Goal: Task Accomplishment & Management: Manage account settings

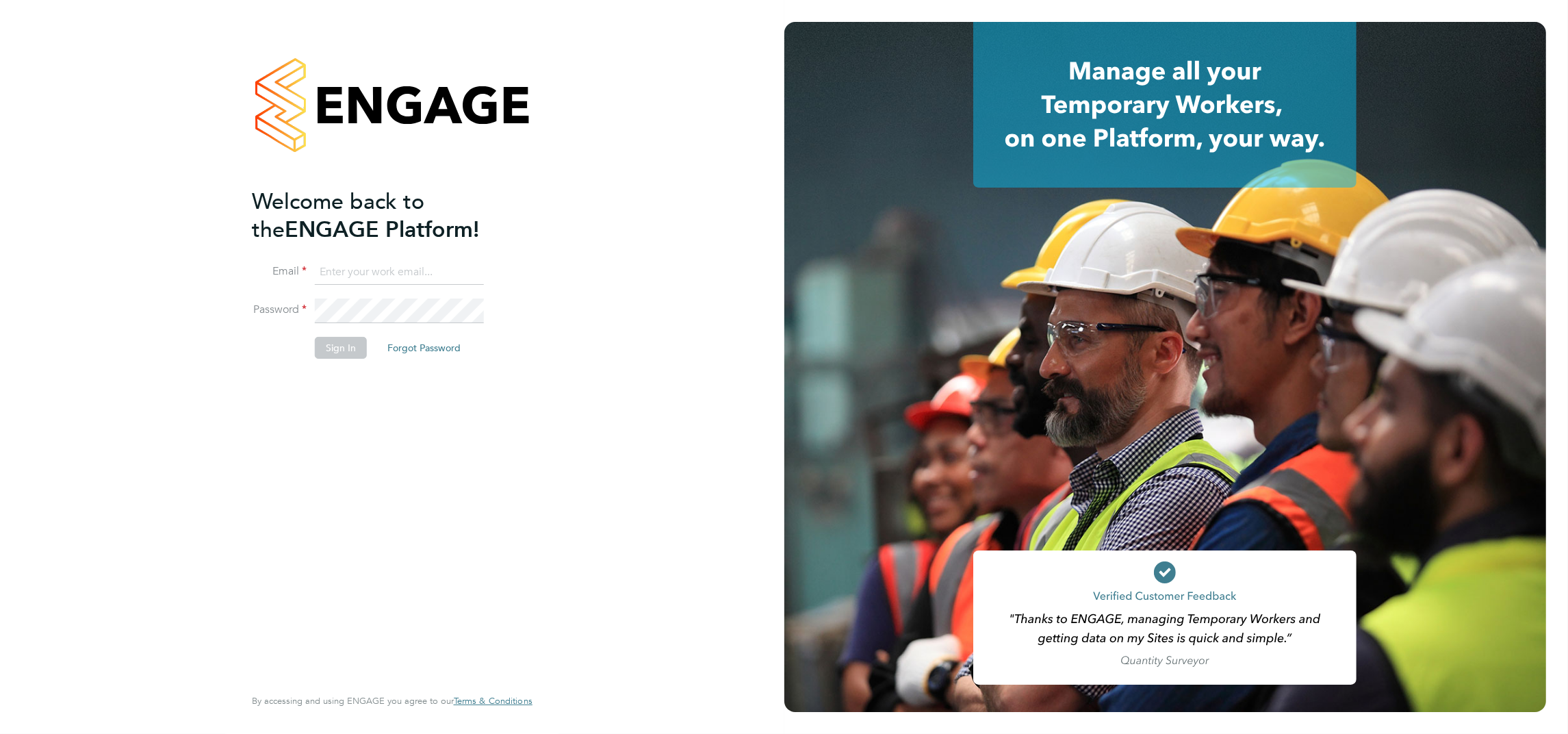
click at [334, 272] on input at bounding box center [400, 272] width 169 height 25
type input "support@engagelabs.io"
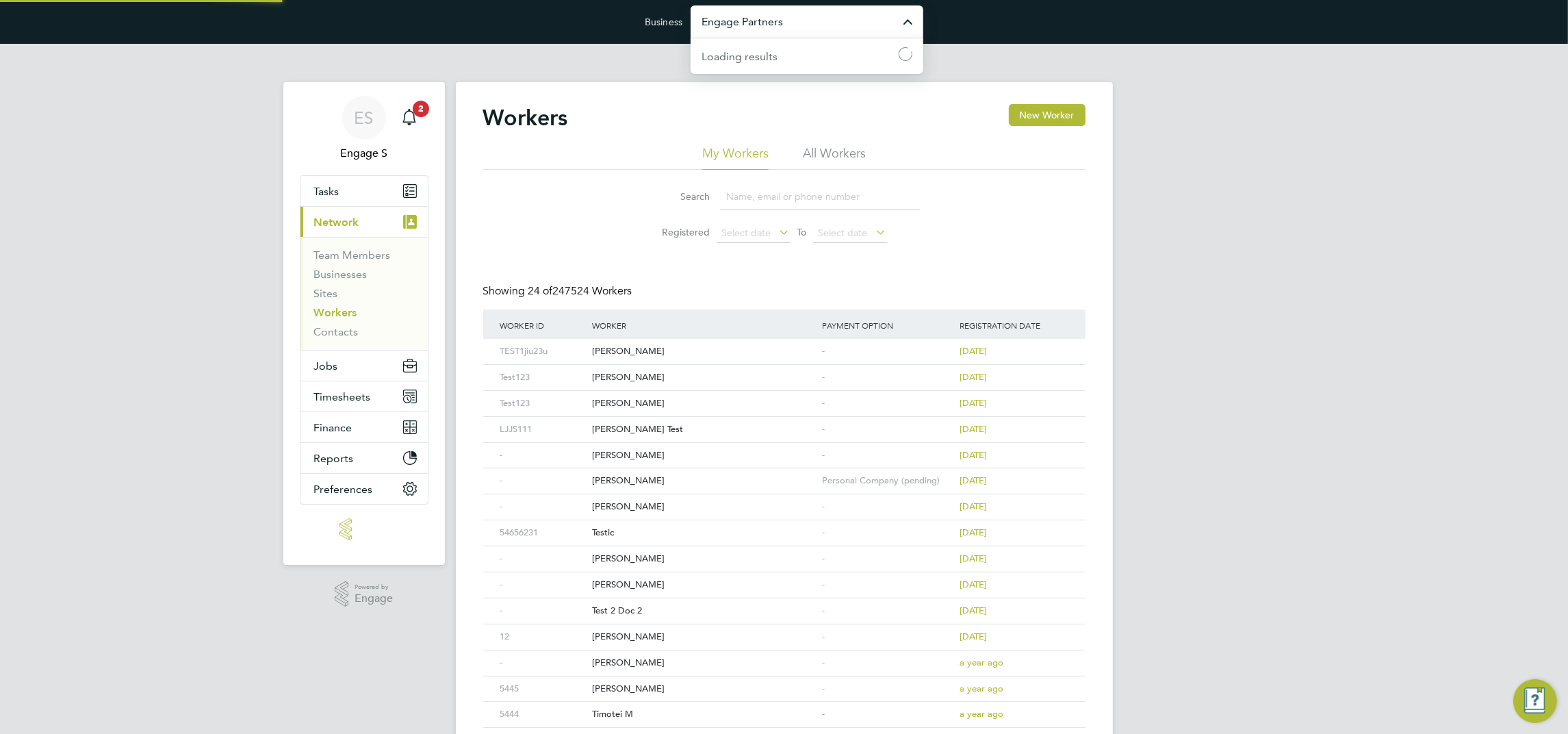
click at [766, 22] on input "Engage Partners" at bounding box center [807, 21] width 232 height 32
click at [813, 64] on span "Lovell Partnerships Limited" at bounding box center [798, 55] width 193 height 17
type input "Lovell Partnerships Limited"
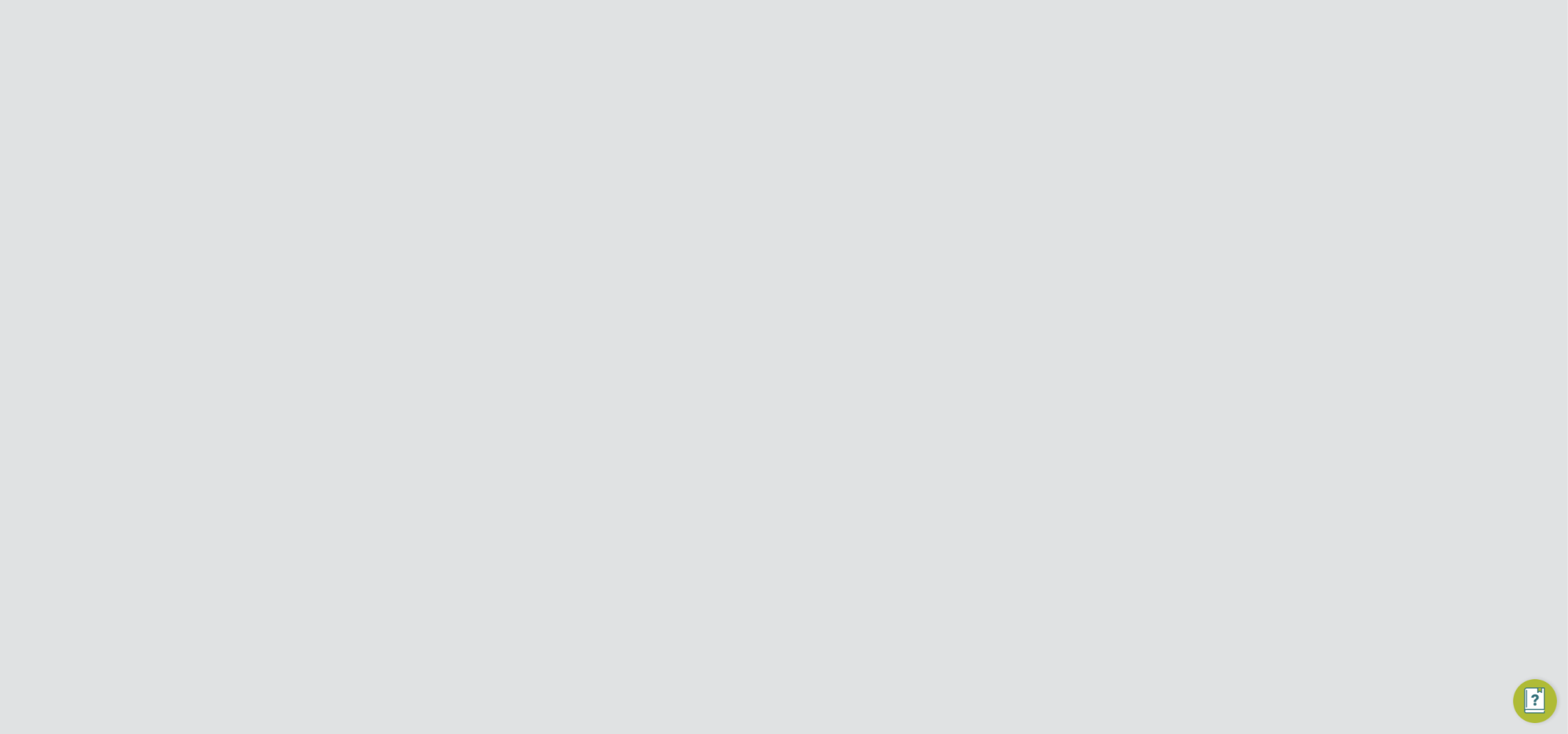
click at [351, 519] on span "Preferences" at bounding box center [344, 520] width 59 height 13
click at [341, 453] on link "Branding" at bounding box center [337, 455] width 45 height 13
click at [871, 344] on input "#1b3538" at bounding box center [856, 339] width 89 height 23
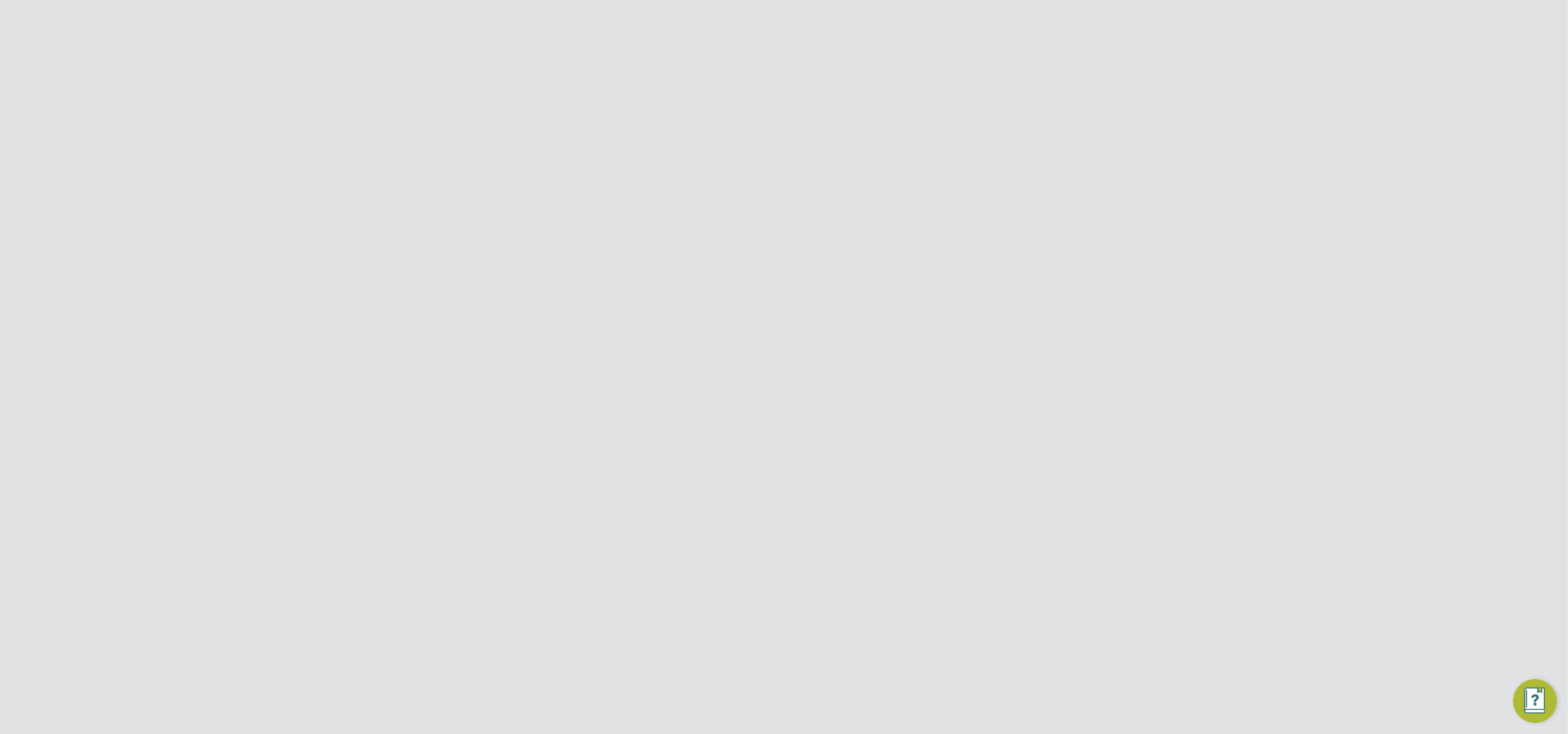
type input "#1b3537"
click at [884, 365] on button "Ok" at bounding box center [886, 369] width 27 height 23
type input "#1b3537"
click at [718, 654] on button "Save Theme" at bounding box center [724, 654] width 76 height 22
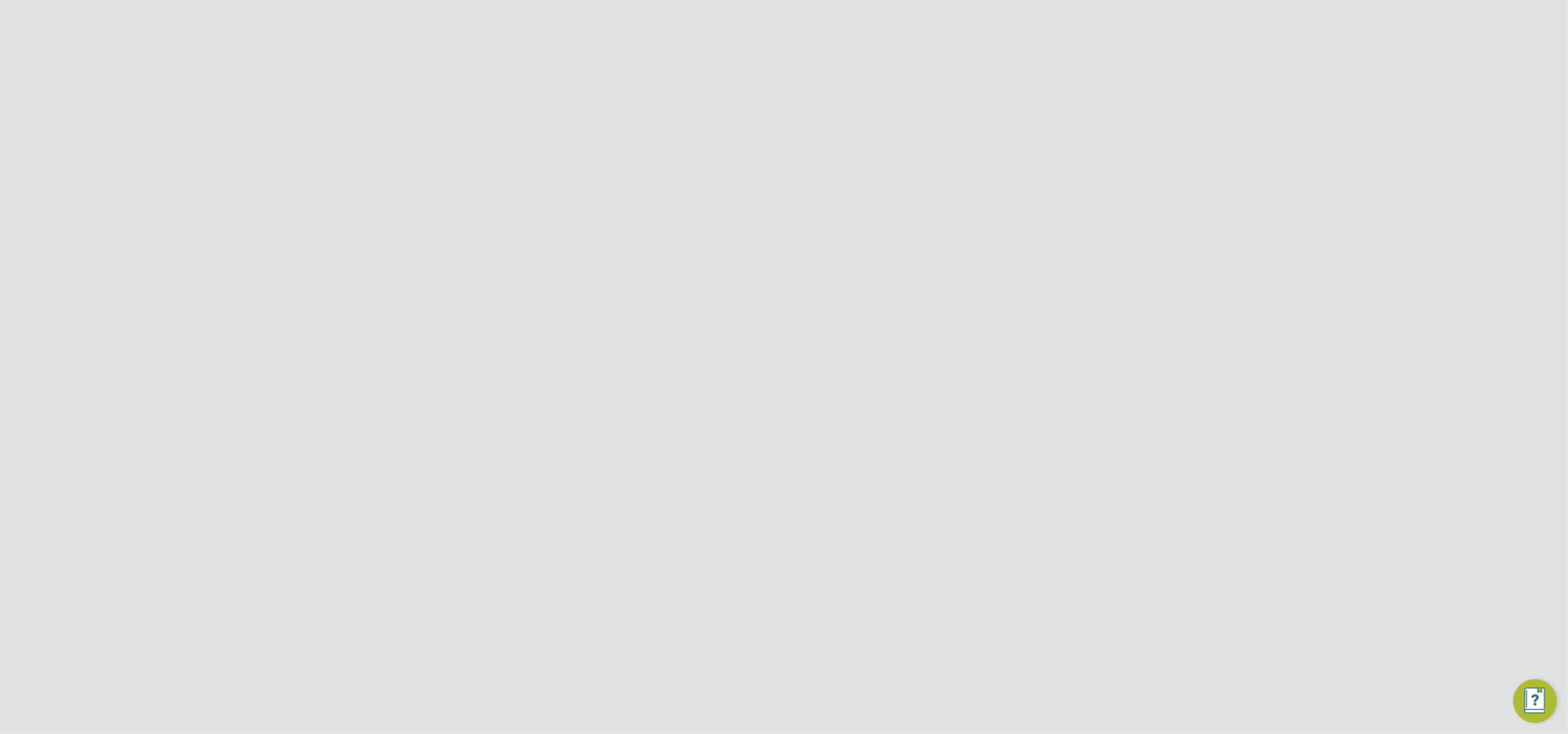
click at [794, 249] on div "Theme Saved Your settings have been saved and we will update your theme shortly…" at bounding box center [784, 367] width 1568 height 734
click at [1291, 282] on div "Theme Updated Your theme has been updated. Cancel Okay" at bounding box center [784, 367] width 1568 height 734
click at [876, 334] on input "#1b3537" at bounding box center [856, 339] width 89 height 23
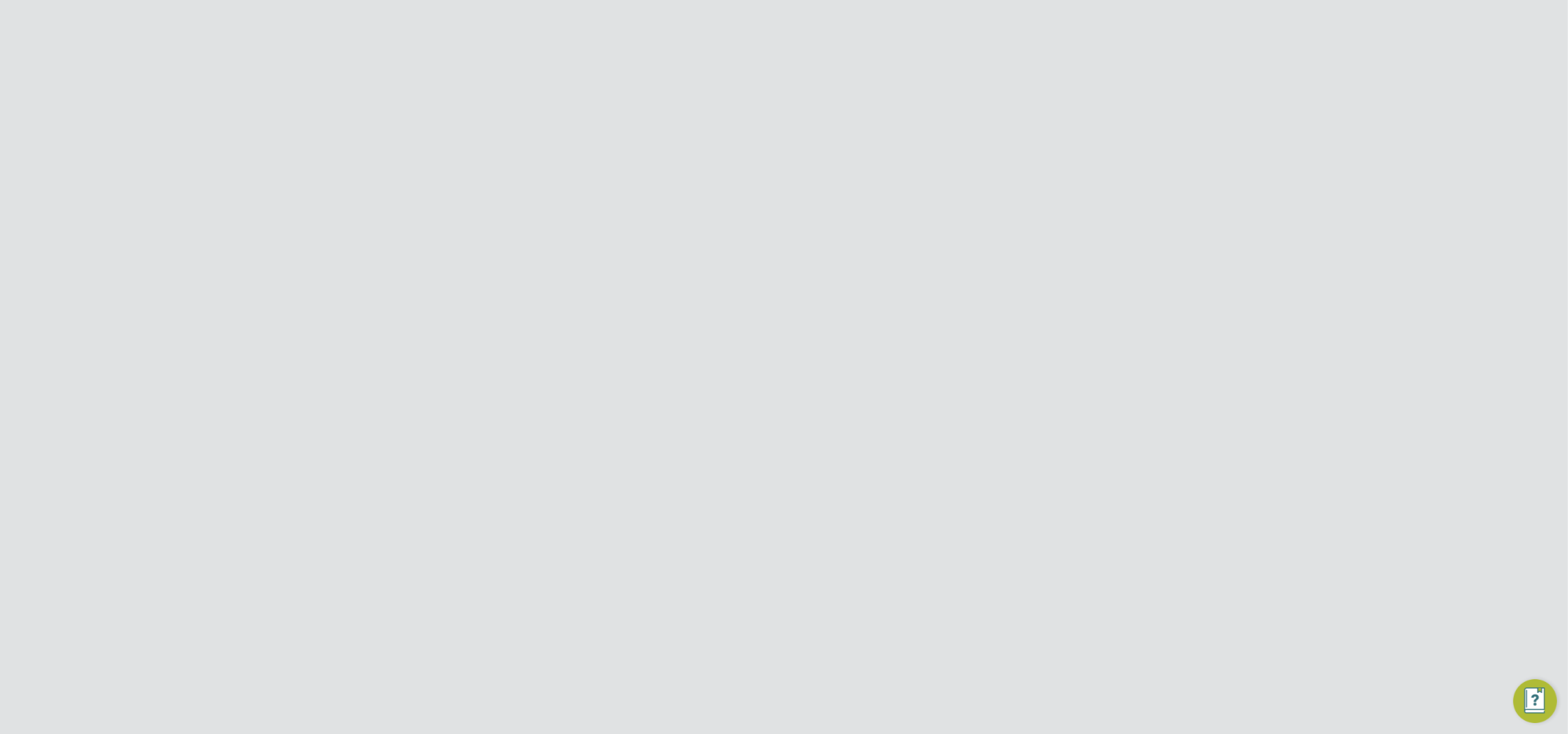
type input "#1b3538"
click at [891, 367] on button "Ok" at bounding box center [886, 369] width 27 height 23
type input "#1b3538"
click at [726, 657] on button "Save Theme" at bounding box center [724, 654] width 76 height 22
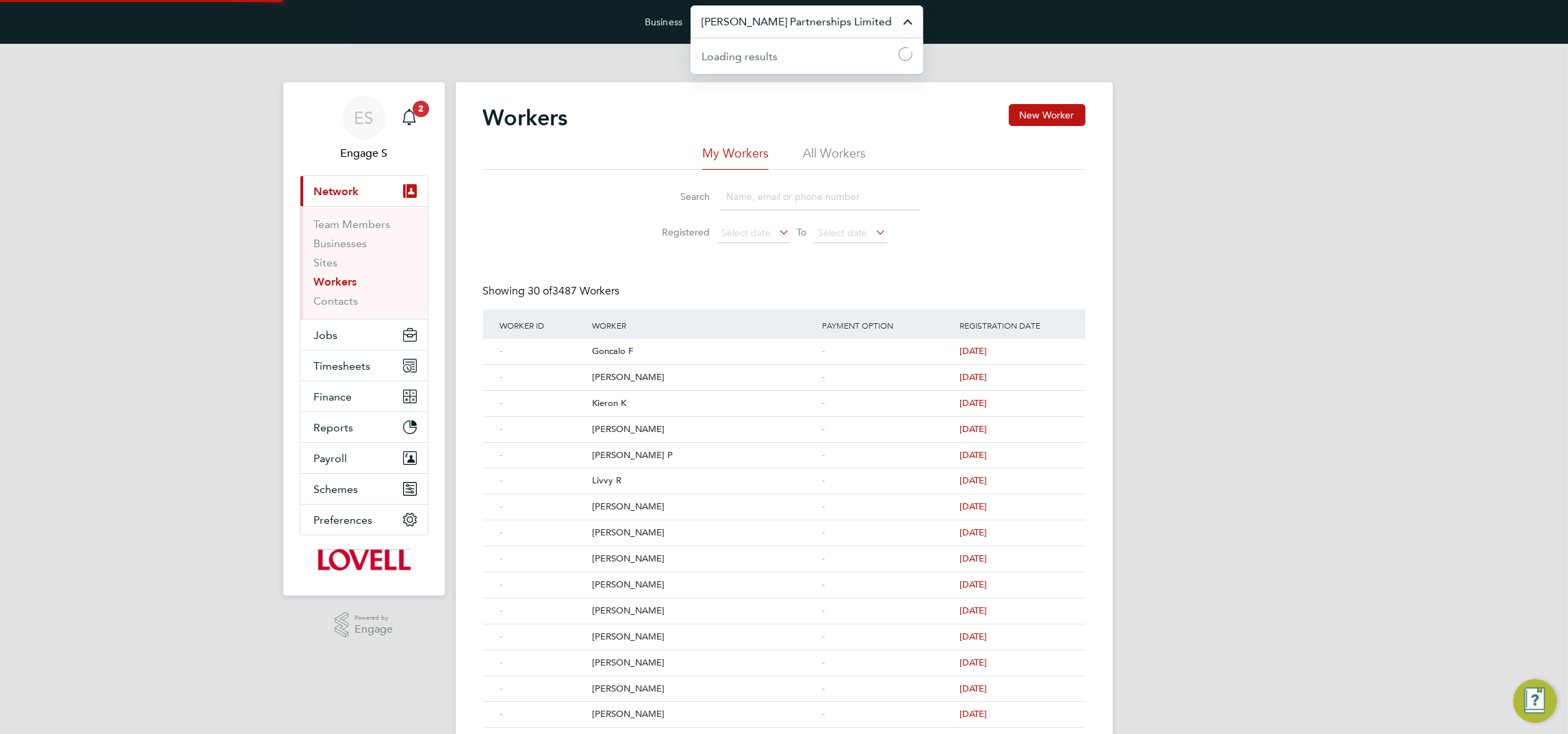
click at [765, 14] on input "Lovell Partnerships Limited" at bounding box center [807, 21] width 232 height 32
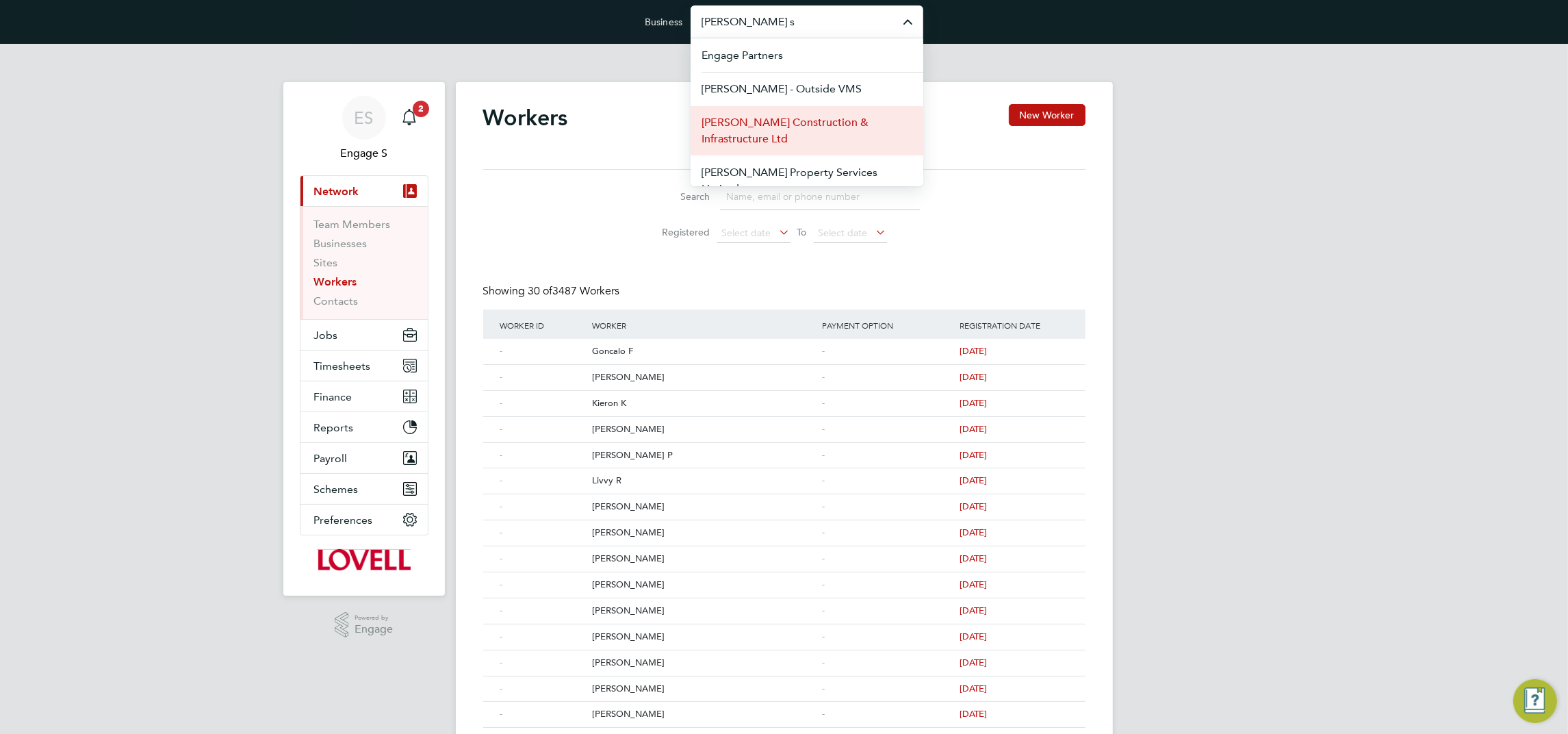
click at [786, 117] on span "Morgan Sindall Construction & Infrastructure Ltd" at bounding box center [806, 131] width 211 height 33
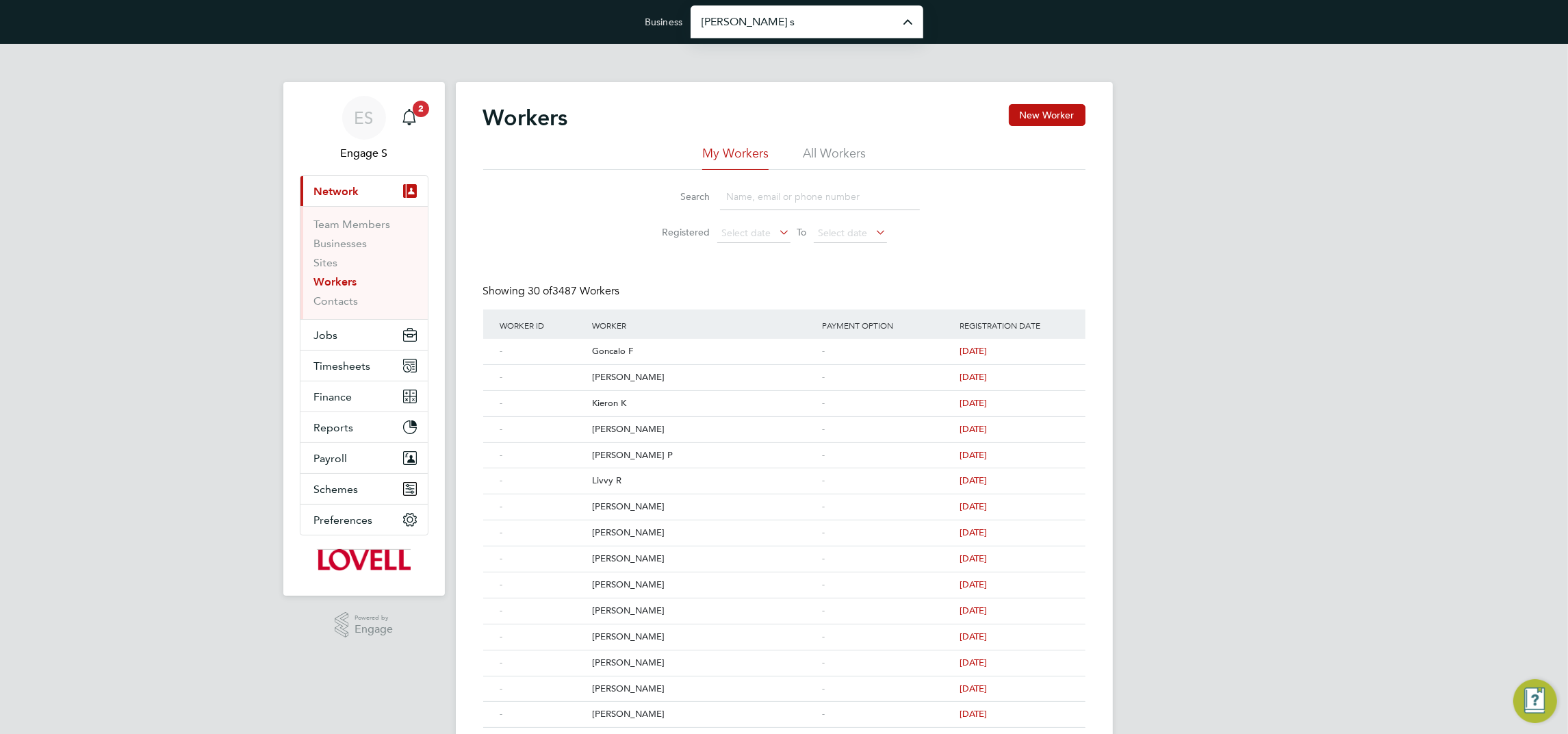
type input "Morgan Sindall Construction & Infrastructure Ltd"
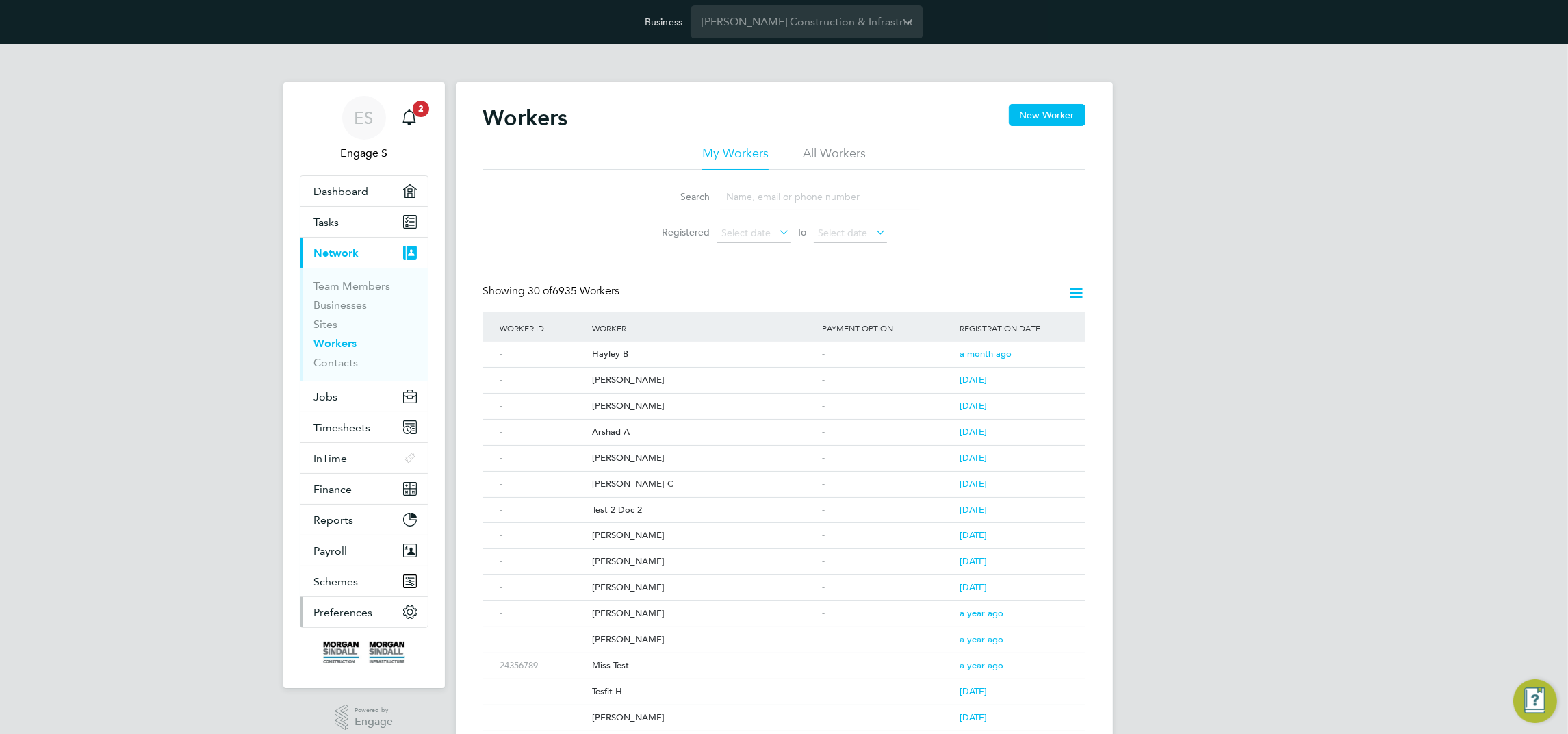
click at [339, 610] on span "Preferences" at bounding box center [344, 612] width 59 height 13
click at [344, 619] on span "Preferences" at bounding box center [344, 612] width 59 height 13
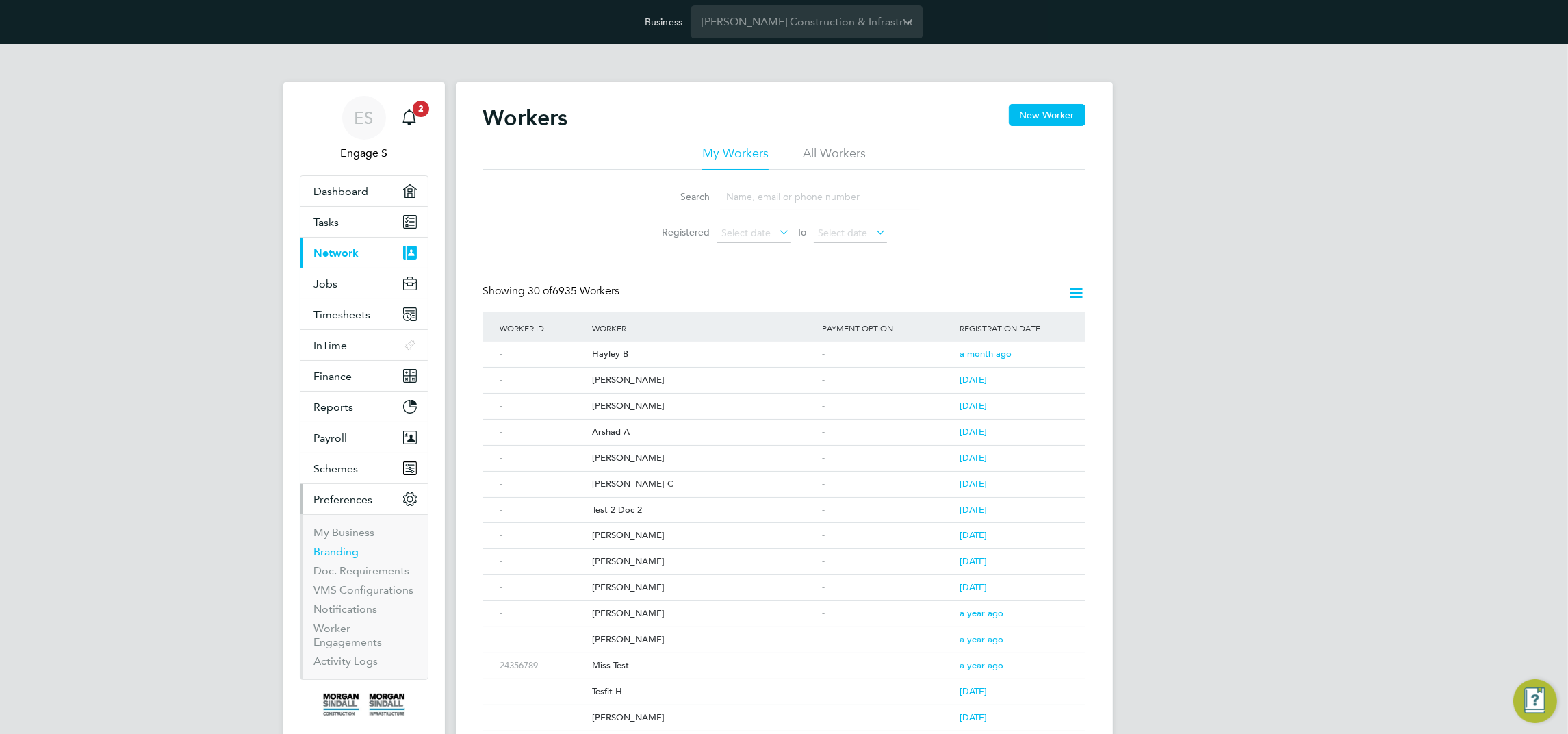
click at [339, 553] on link "Branding" at bounding box center [337, 551] width 45 height 13
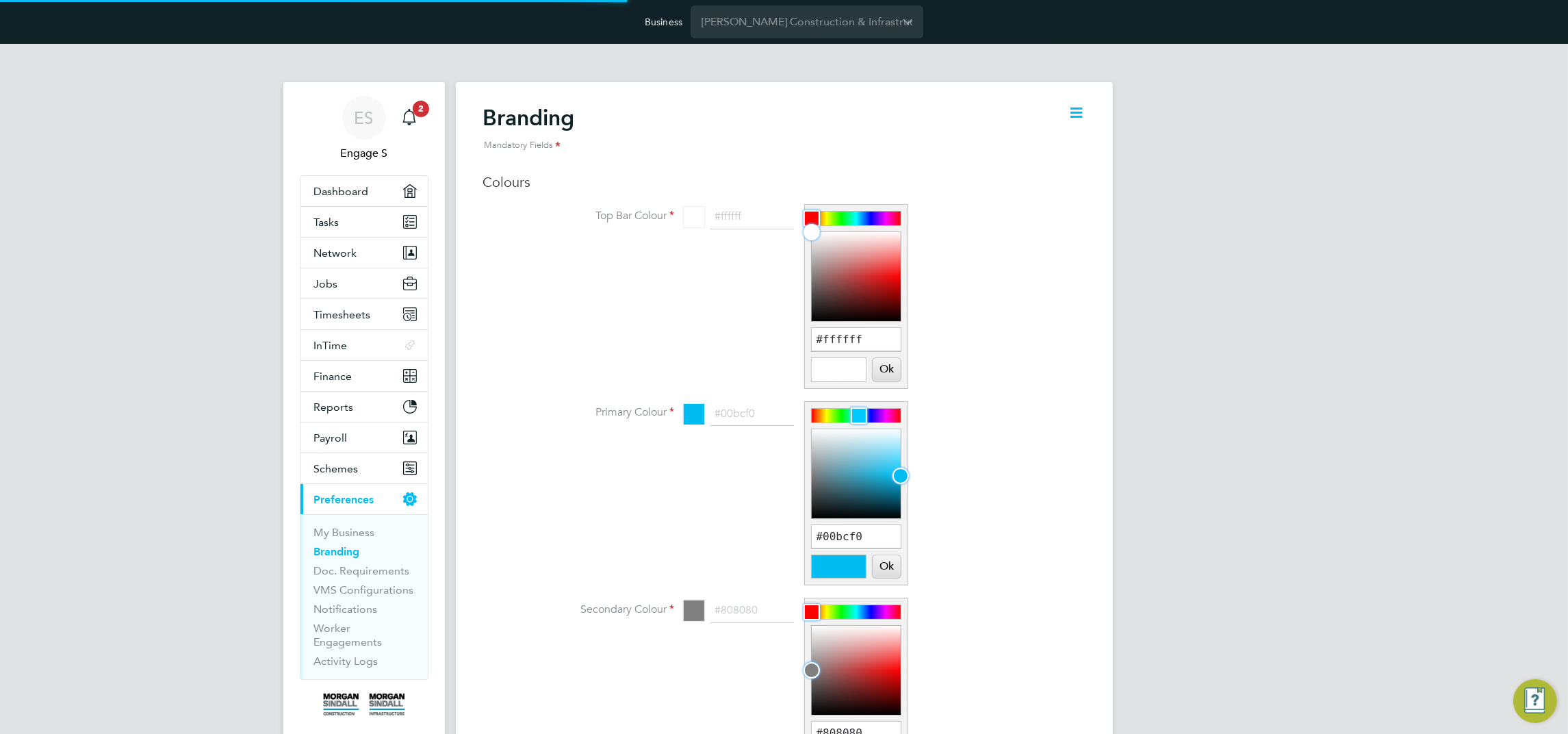
scroll to position [18, 170]
click at [871, 341] on input "#ffffff" at bounding box center [856, 339] width 89 height 23
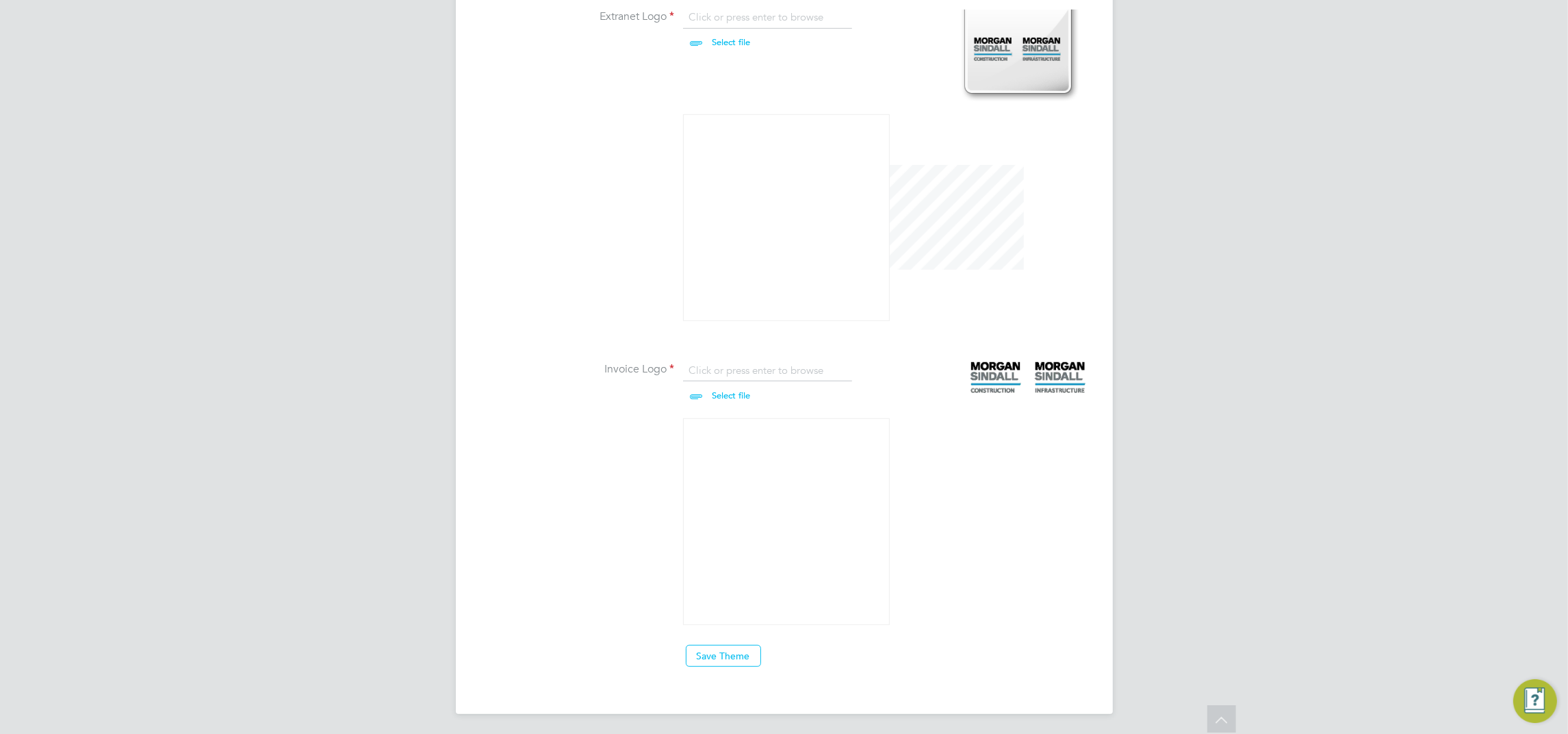
scroll to position [1000, 0]
click at [734, 650] on button "Save Theme" at bounding box center [724, 654] width 76 height 22
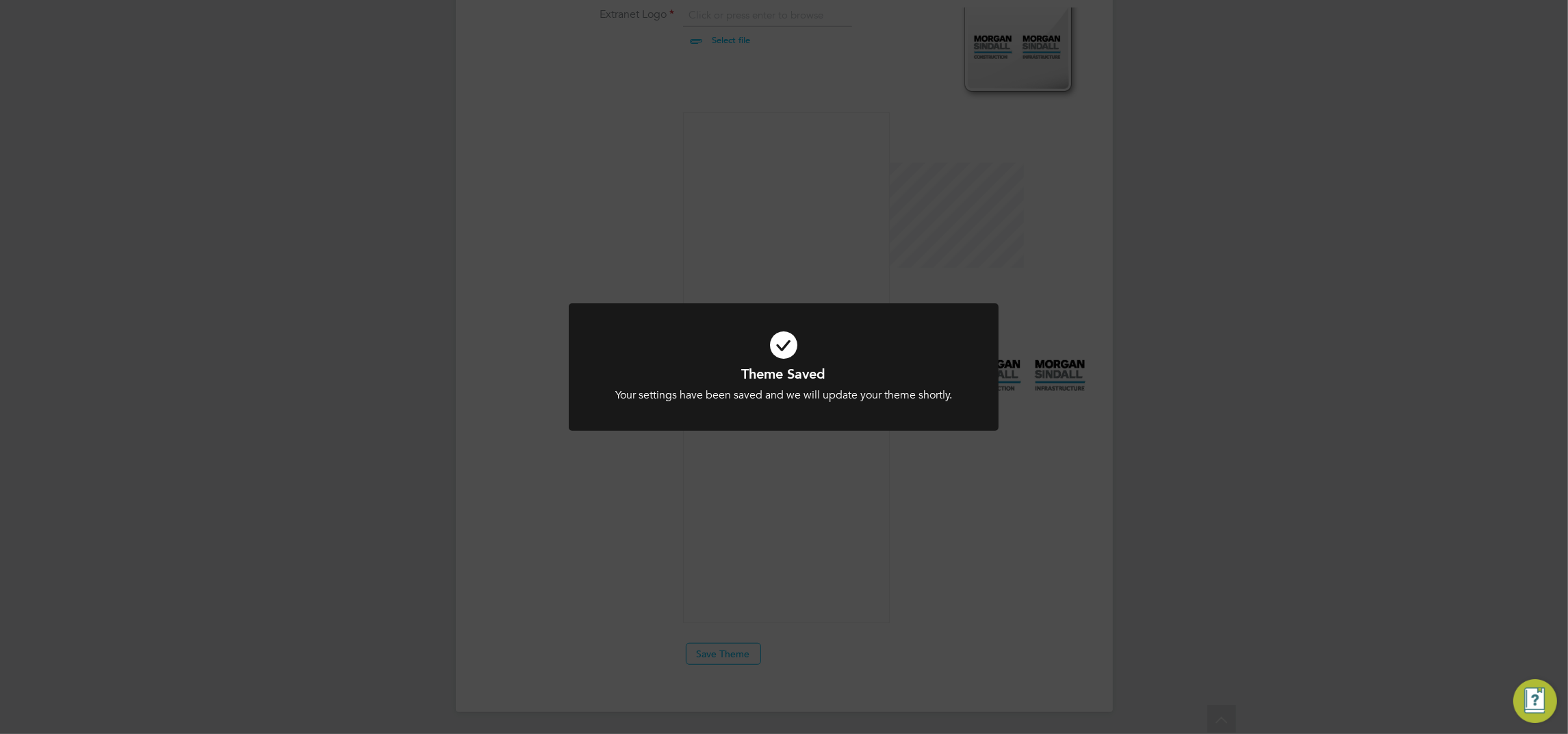
click at [851, 442] on div "Theme Saved Your settings have been saved and we will update your theme shortly…" at bounding box center [784, 375] width 430 height 144
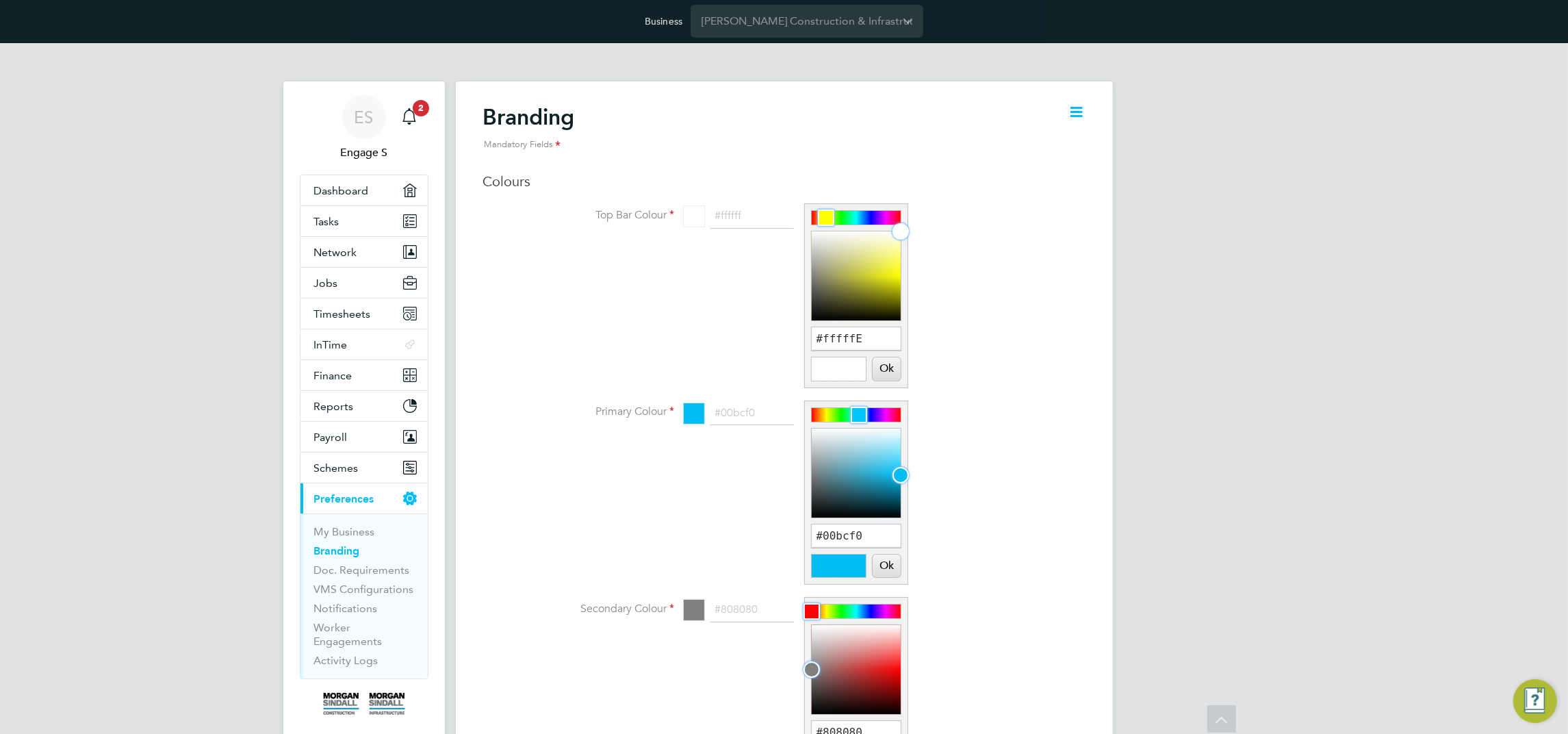
scroll to position [0, 0]
click at [871, 343] on input "#fffffE" at bounding box center [856, 339] width 89 height 23
click at [894, 340] on input "#fffffE" at bounding box center [856, 339] width 89 height 23
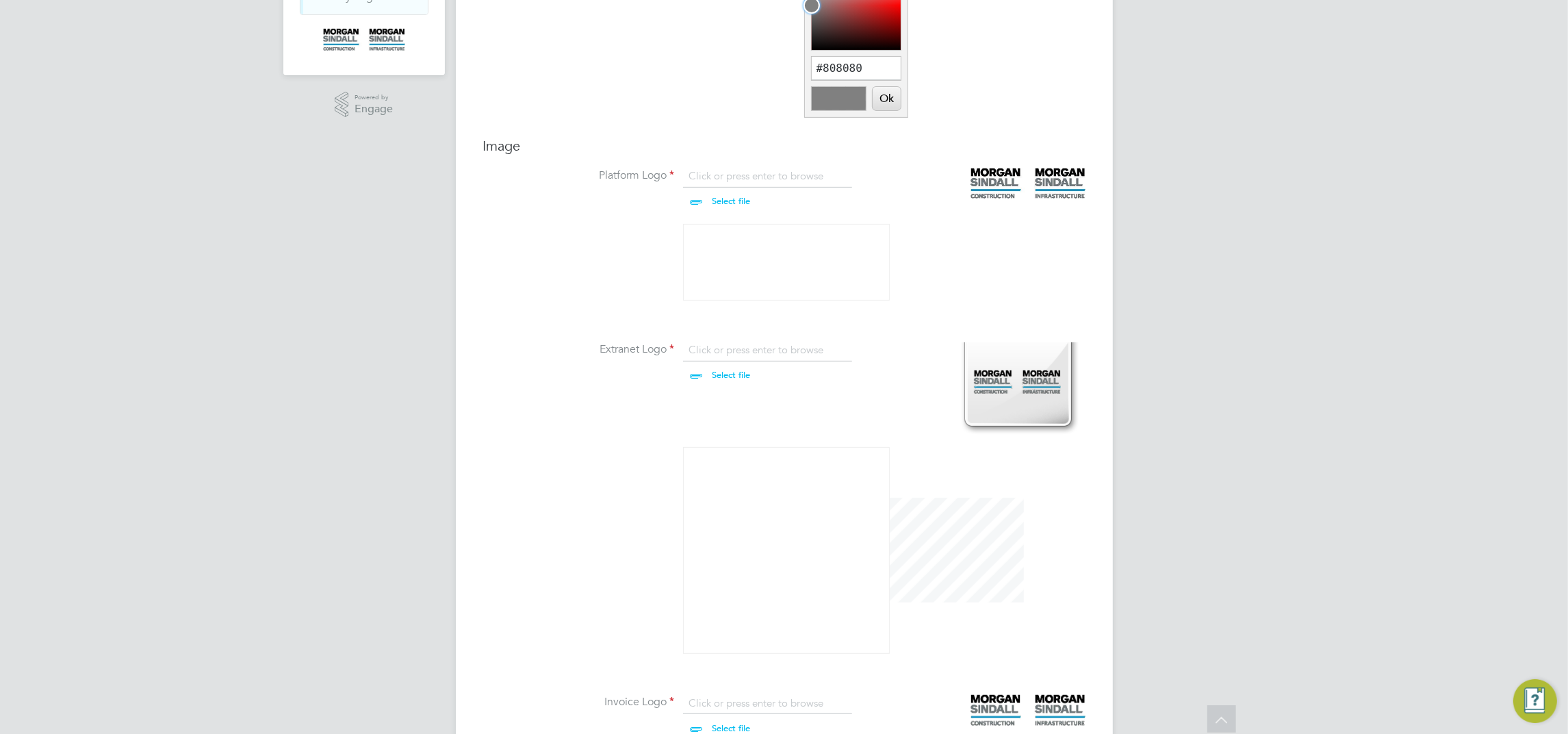
scroll to position [1000, 0]
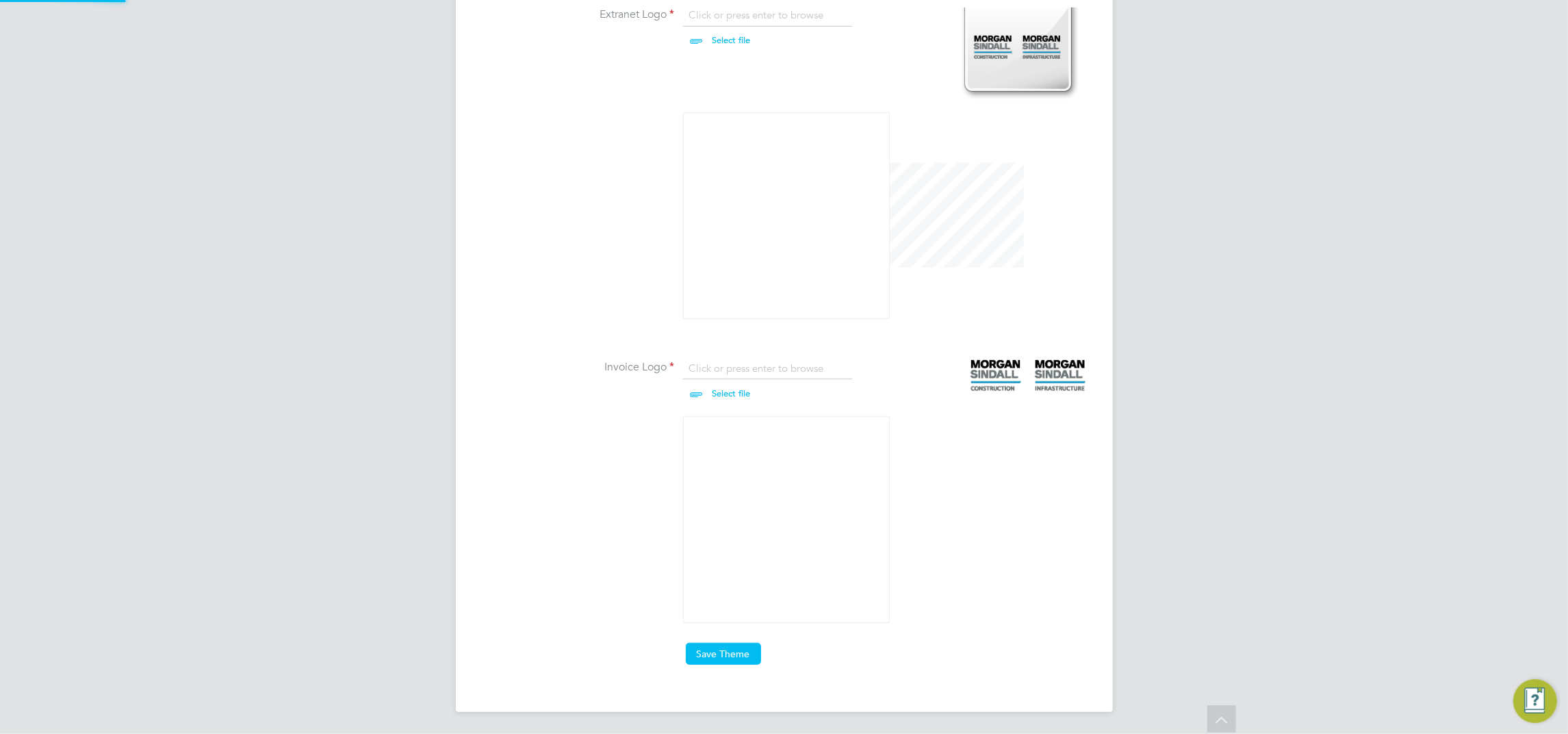
type input "#ffffff"
click at [720, 656] on button "Save Theme" at bounding box center [724, 654] width 76 height 22
